Goal: Information Seeking & Learning: Understand process/instructions

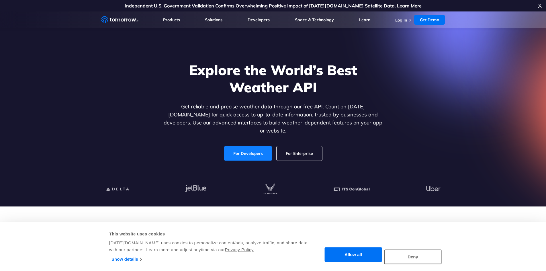
click at [246, 147] on link "For Developers" at bounding box center [248, 153] width 48 height 14
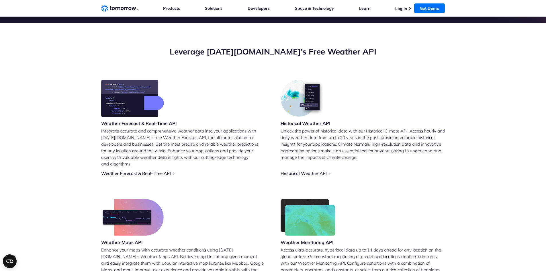
scroll to position [201, 0]
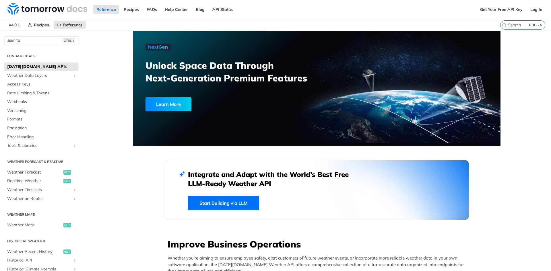
click at [37, 171] on span "Weather Forecast" at bounding box center [34, 172] width 55 height 6
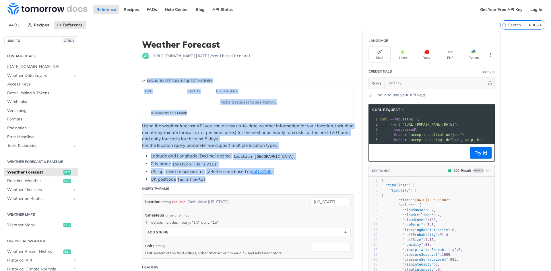
drag, startPoint x: 224, startPoint y: 179, endPoint x: 136, endPoint y: 70, distance: 139.9
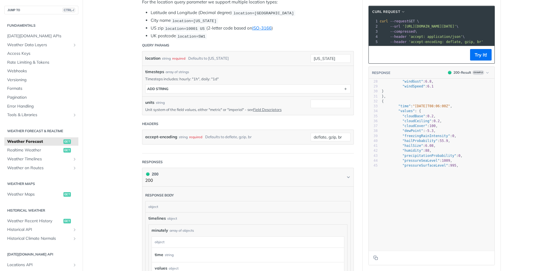
scroll to position [143, 0]
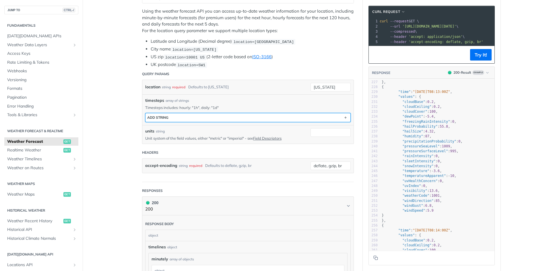
click at [174, 115] on button "ADD string" at bounding box center [247, 117] width 205 height 9
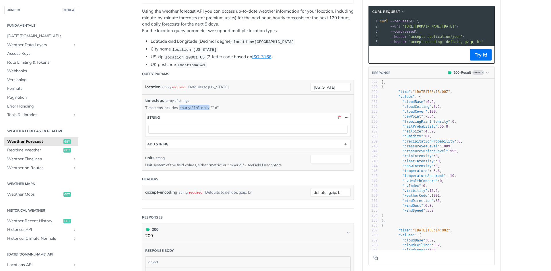
drag, startPoint x: 178, startPoint y: 107, endPoint x: 208, endPoint y: 106, distance: 30.4
click at [208, 106] on p "Timesteps includes: hourly: "1h", daily: "1d"" at bounding box center [247, 107] width 205 height 5
drag, startPoint x: 208, startPoint y: 106, endPoint x: 215, endPoint y: 106, distance: 6.6
click at [209, 106] on p "Timesteps includes: hourly: "1h", daily: "1d"" at bounding box center [247, 107] width 205 height 5
click at [215, 106] on p "Timesteps includes: hourly: "1h", daily: "1d"" at bounding box center [247, 107] width 205 height 5
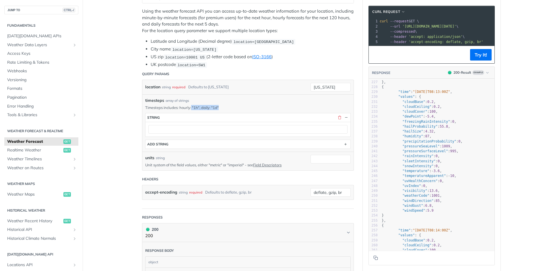
drag, startPoint x: 215, startPoint y: 106, endPoint x: 125, endPoint y: 106, distance: 90.0
click at [145, 106] on p "Timesteps includes: hourly: "1h", daily: "1d"" at bounding box center [247, 107] width 205 height 5
click at [148, 191] on label "accept-encoding" at bounding box center [161, 192] width 32 height 8
click at [310, 191] on input "deflate, gzip, br" at bounding box center [330, 192] width 40 height 9
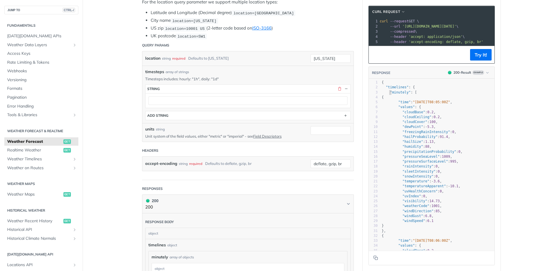
type textarea ""minutely": ["
drag, startPoint x: 386, startPoint y: 97, endPoint x: 412, endPoint y: 97, distance: 25.8
click at [412, 95] on pre ""minutely" : [" at bounding box center [437, 92] width 114 height 5
click at [387, 90] on pre ""timelines" : {" at bounding box center [437, 87] width 114 height 5
type textarea "timelines"
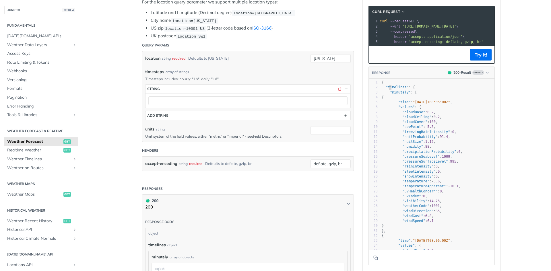
click at [387, 90] on pre ""timelines" : {" at bounding box center [437, 87] width 114 height 5
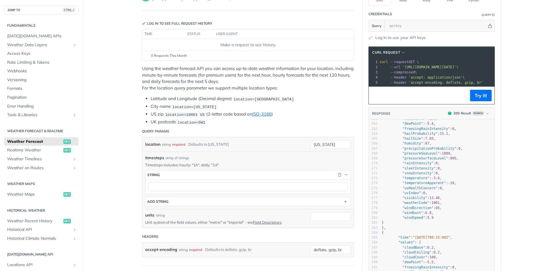
scroll to position [1462, 0]
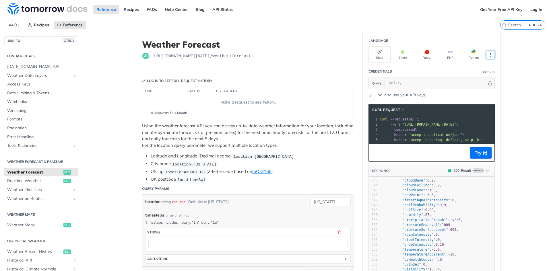
click at [487, 55] on icon "More ellipsis" at bounding box center [489, 54] width 5 height 5
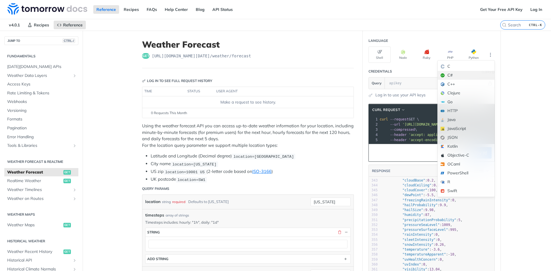
click at [455, 77] on div "C#" at bounding box center [465, 75] width 57 height 9
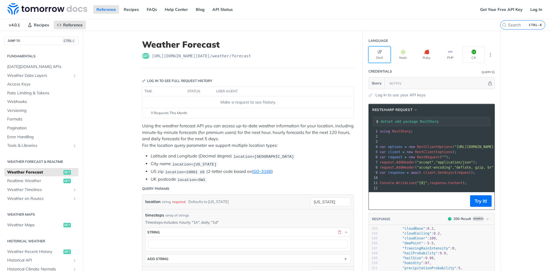
click at [379, 59] on button "Shell" at bounding box center [379, 54] width 22 height 16
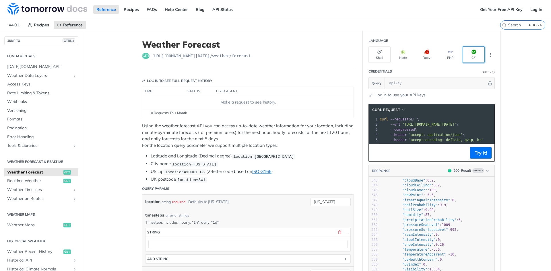
click at [469, 57] on button "C#" at bounding box center [473, 54] width 22 height 16
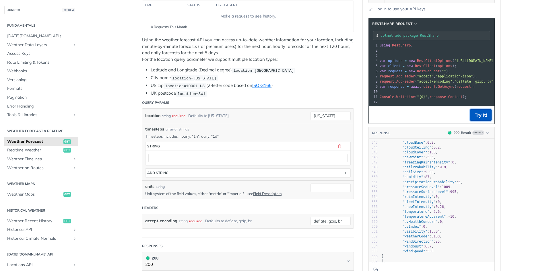
click at [479, 118] on button "Try It!" at bounding box center [481, 114] width 22 height 11
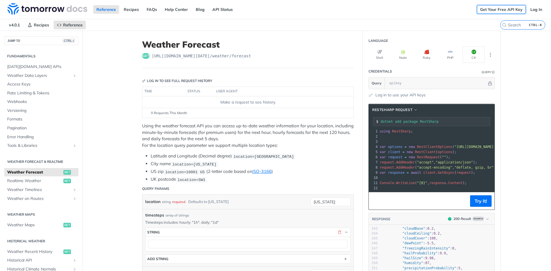
click at [505, 12] on link "Get Your Free API Key" at bounding box center [501, 9] width 49 height 9
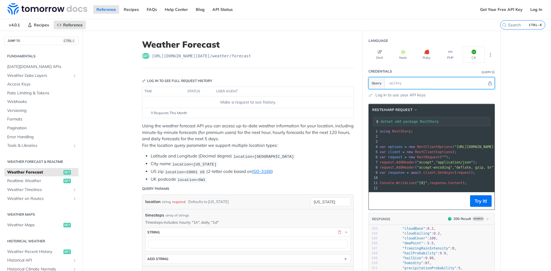
click at [391, 79] on input "text" at bounding box center [436, 82] width 101 height 11
paste input "KIU4HLD6OhVFOIXwNVy3HAVEGkq2qNZH"
type input "KIU4HLD6OhVFOIXwNVy3HAVEGkq2qNZH"
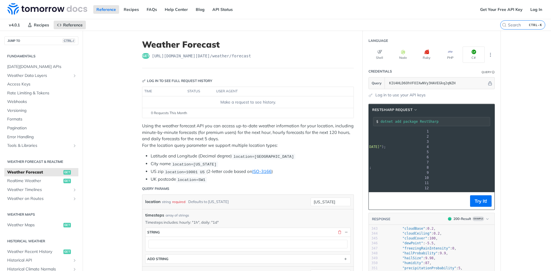
scroll to position [0, 177]
click at [478, 206] on button "Try It!" at bounding box center [481, 200] width 22 height 11
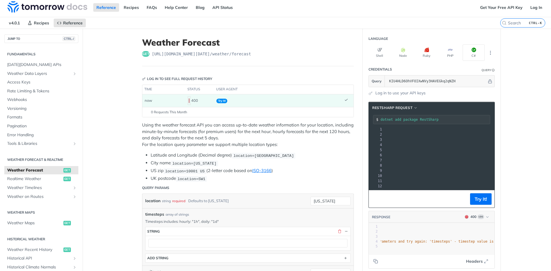
scroll to position [0, 0]
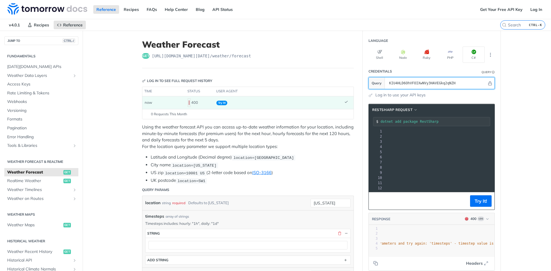
drag, startPoint x: 414, startPoint y: 85, endPoint x: 238, endPoint y: 82, distance: 176.4
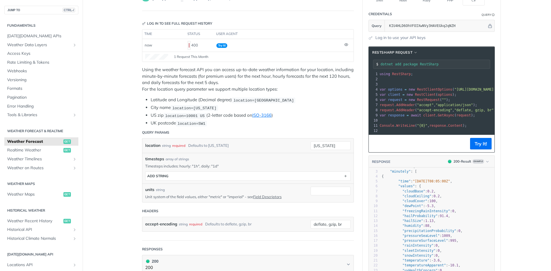
scroll to position [0, 0]
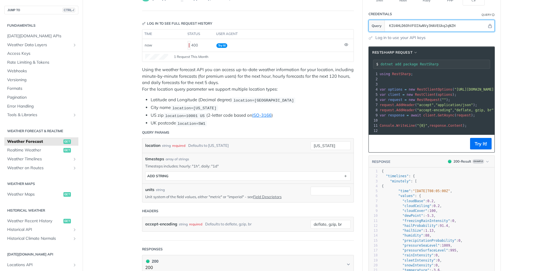
click at [401, 22] on input "KIU4HLD6OhVFOIXwNVy3HAVEGkq2qNZH" at bounding box center [436, 25] width 101 height 11
click at [470, 147] on button "Try It!" at bounding box center [481, 143] width 22 height 11
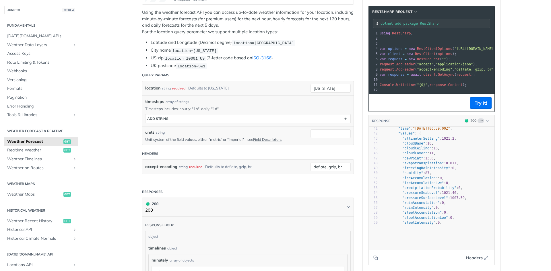
scroll to position [0, 0]
click at [483, 258] on icon "button" at bounding box center [485, 257] width 5 height 5
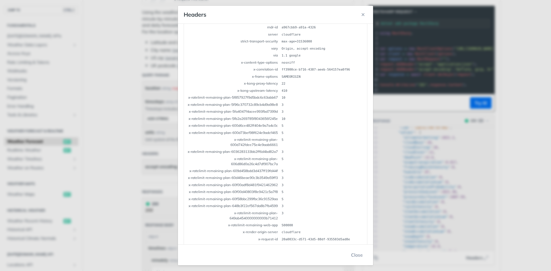
scroll to position [150, 0]
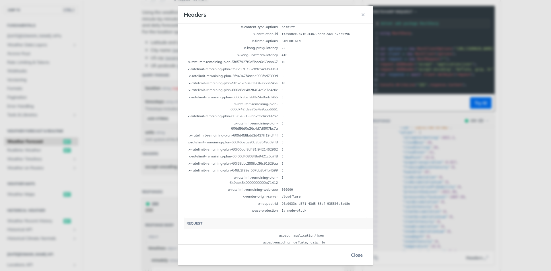
click at [353, 256] on button "Close" at bounding box center [356, 254] width 21 height 11
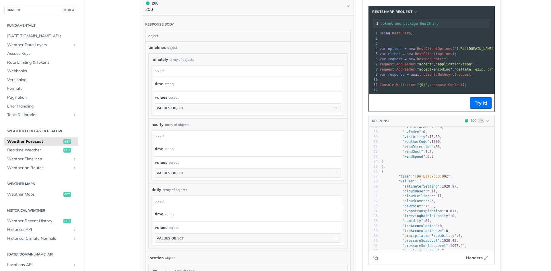
scroll to position [206, 0]
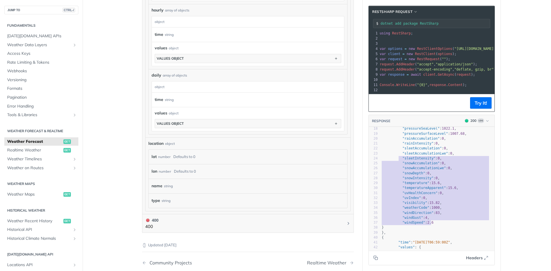
type textarea ""sleetAccumulationLwe": 0, "sleetIntensity": 0, "snowAccumulation": 0, "snowAcc…"
drag, startPoint x: 430, startPoint y: 225, endPoint x: 396, endPoint y: 158, distance: 75.4
click at [396, 159] on div "1 { 2 "timelines" : { 3 "minutely" : [ 4 { 5 "time" : "2025-09-17T06:58:00Z" , …" at bounding box center [437, 175] width 114 height 267
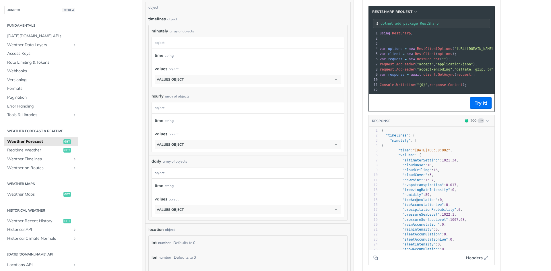
click at [414, 206] on pre ""iceAccumulationLwe" : 0 ," at bounding box center [437, 204] width 114 height 5
type textarea "iceAccumulation"
click at [414, 206] on pre ""iceAccumulationLwe" : 0 ," at bounding box center [437, 204] width 114 height 5
click at [409, 197] on span ""humidity"" at bounding box center [412, 195] width 21 height 4
type textarea "humidity"
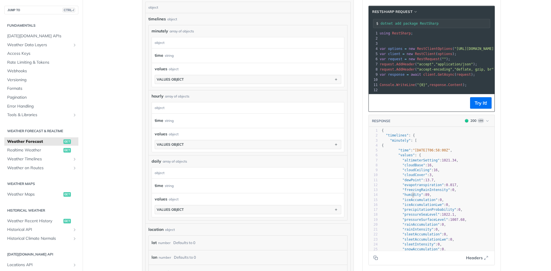
click at [409, 197] on span ""humidity"" at bounding box center [412, 195] width 21 height 4
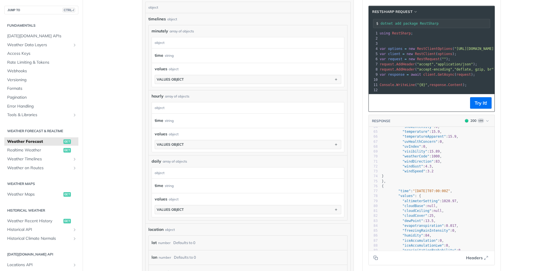
click at [485, 122] on header "RESPONSE 200 Log" at bounding box center [431, 121] width 126 height 12
click at [484, 122] on button "200 Log" at bounding box center [477, 121] width 30 height 6
click at [499, 119] on main "JUMP TO CTRL-/ Fundamentals [DATE][DOMAIN_NAME] APIs Weather Data Layers Core P…" at bounding box center [275, 37] width 551 height 727
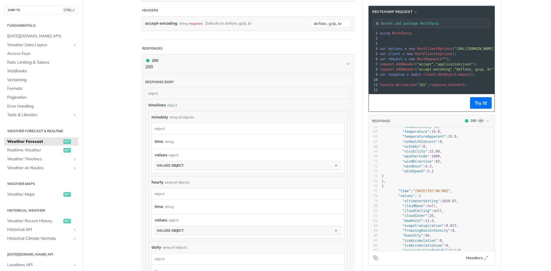
click at [183, 182] on div "array of objects" at bounding box center [177, 182] width 24 height 5
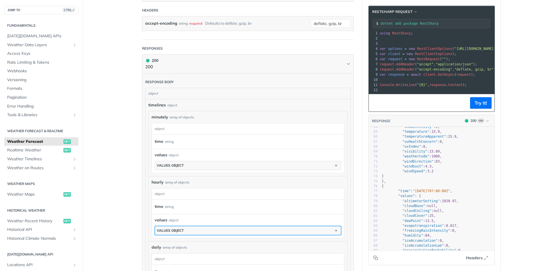
click at [167, 229] on div "values object" at bounding box center [170, 230] width 27 height 4
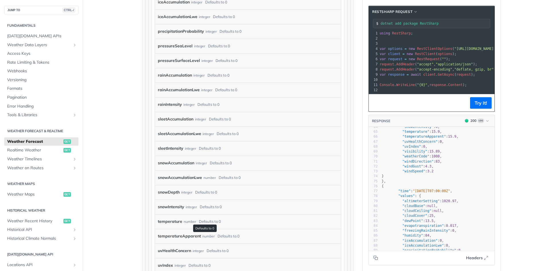
scroll to position [615, 0]
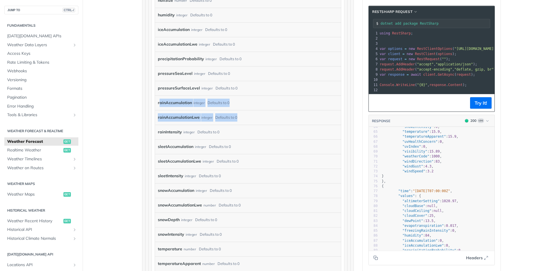
drag, startPoint x: 250, startPoint y: 116, endPoint x: 160, endPoint y: 91, distance: 93.3
click at [157, 98] on div "cloudBase number Defaults to 0 cloudCeiling number Defaults to 0 cloudCover int…" at bounding box center [248, 132] width 186 height 482
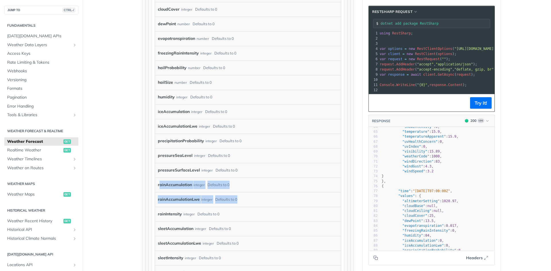
scroll to position [529, 0]
